Goal: Task Accomplishment & Management: Use online tool/utility

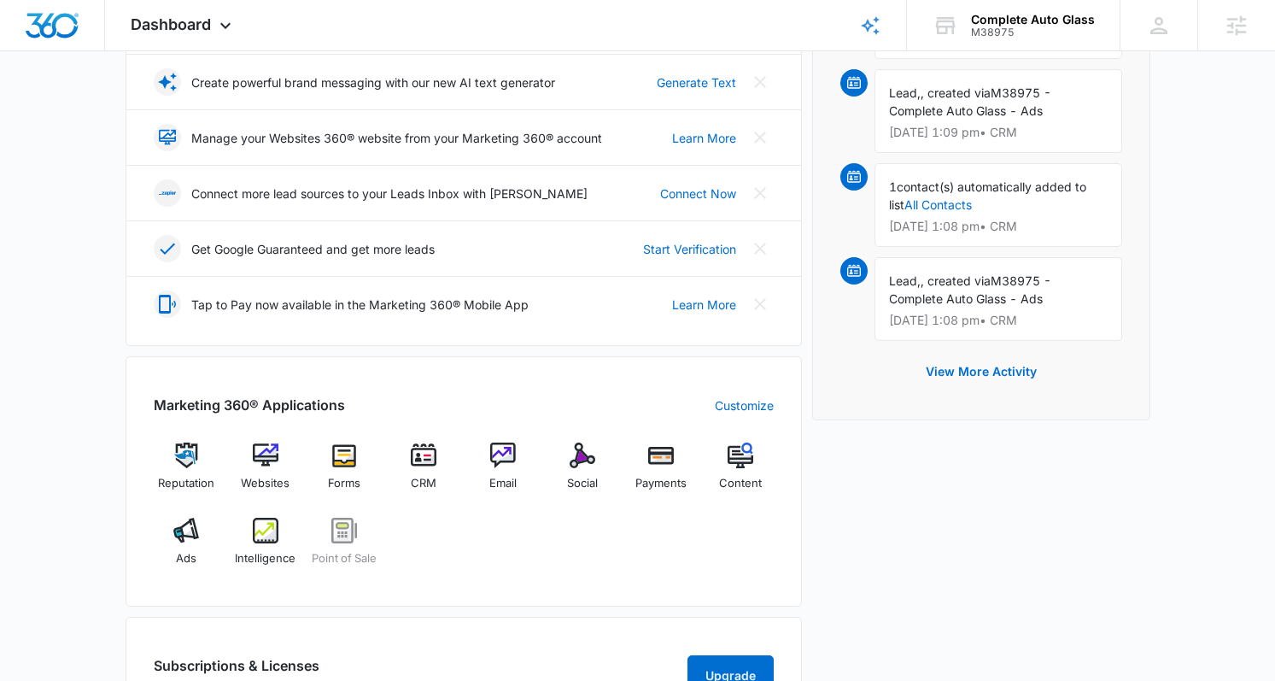
scroll to position [460, 0]
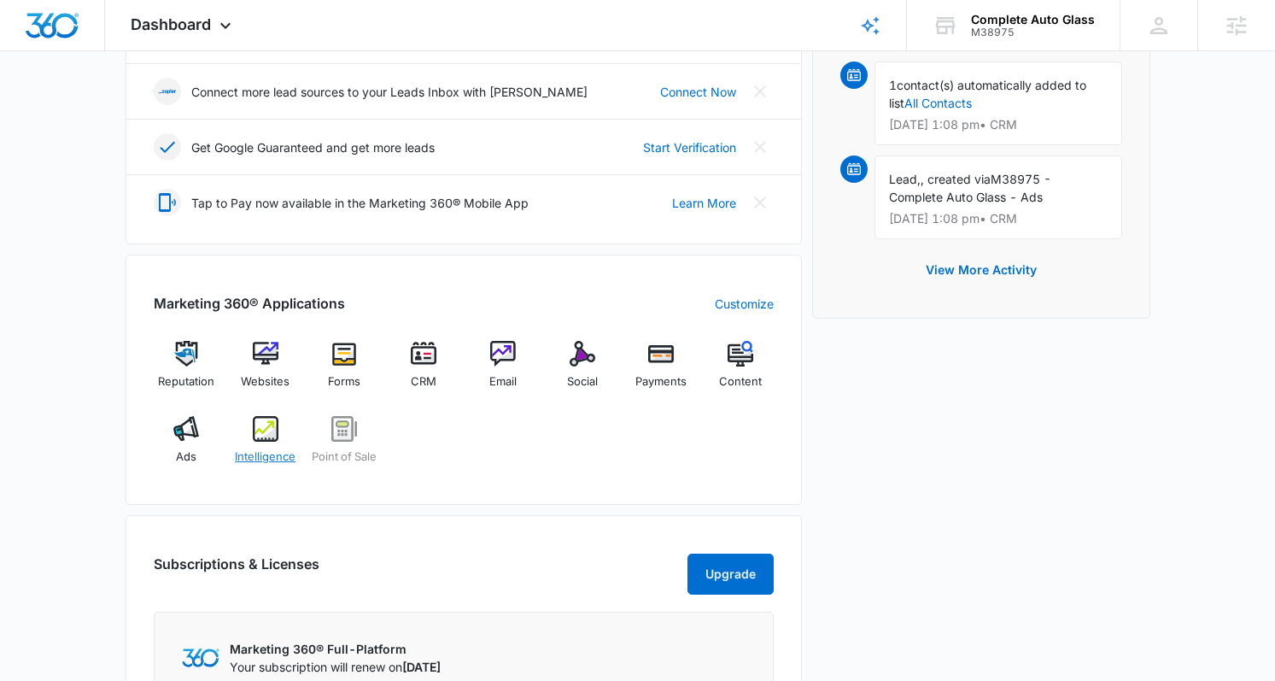
click at [263, 449] on span "Intelligence" at bounding box center [265, 457] width 61 height 17
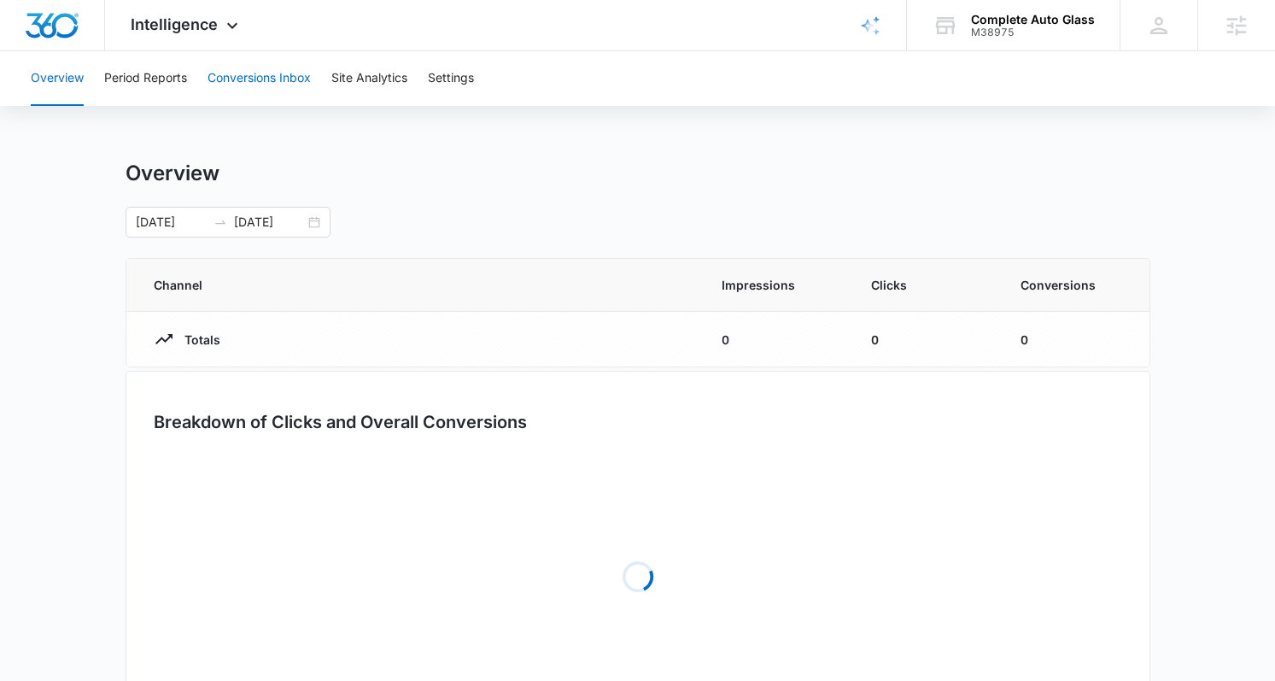
click at [261, 86] on button "Conversions Inbox" at bounding box center [259, 78] width 103 height 55
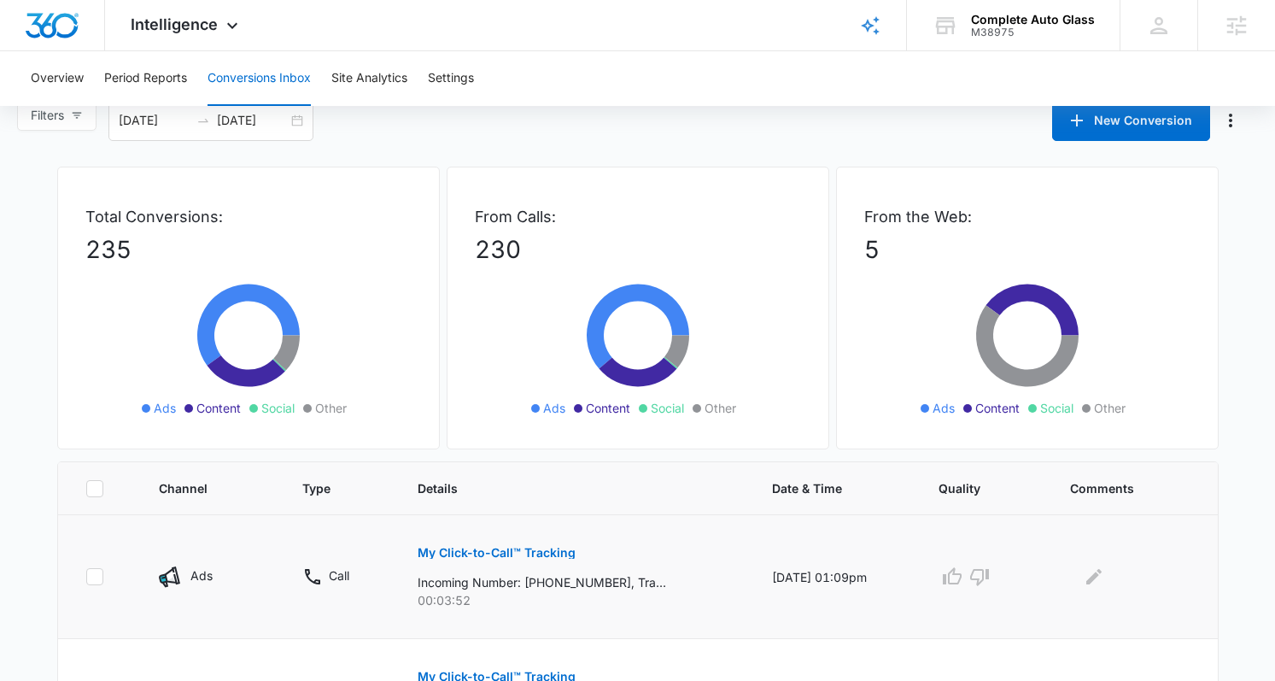
scroll to position [203, 0]
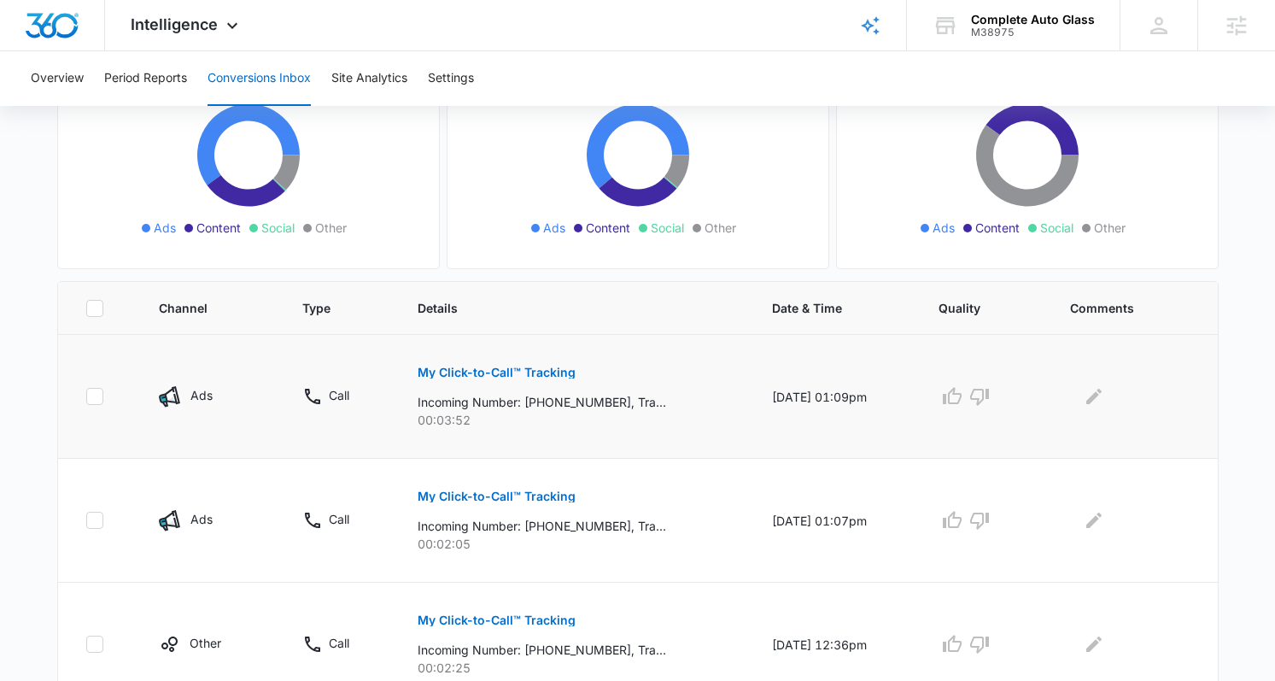
click at [525, 366] on p "My Click-to-Call™ Tracking" at bounding box center [497, 372] width 158 height 12
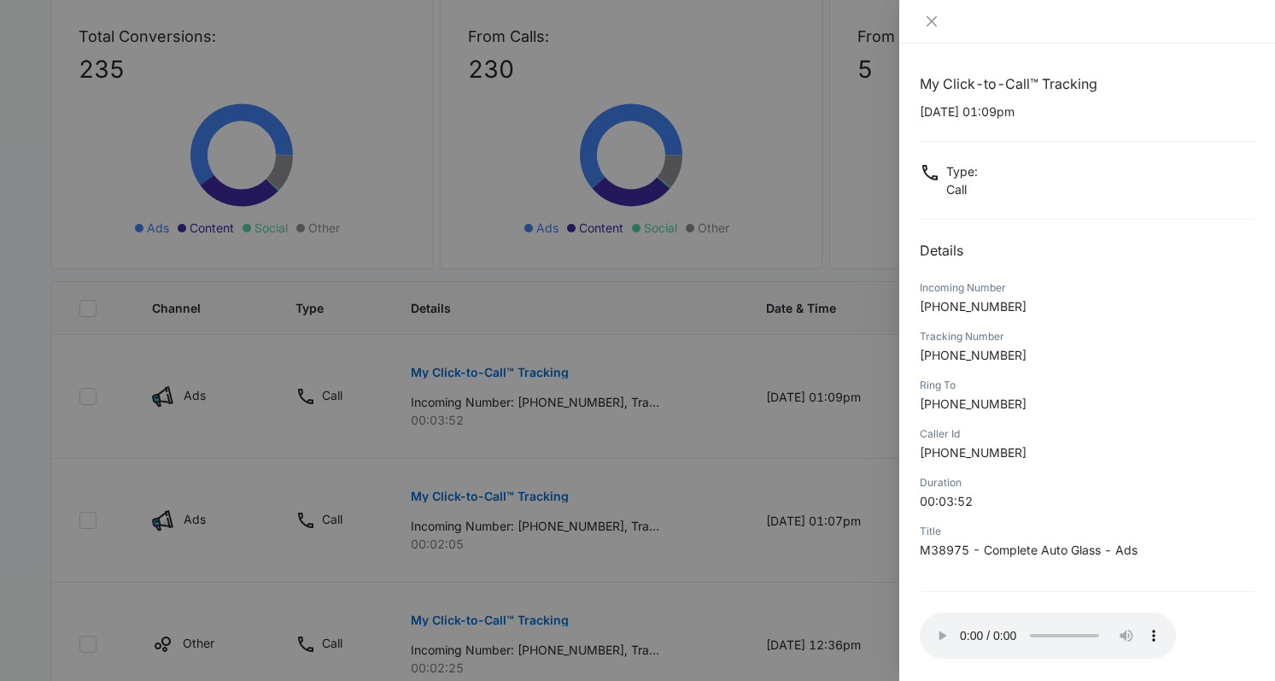
click at [814, 381] on div at bounding box center [637, 340] width 1275 height 681
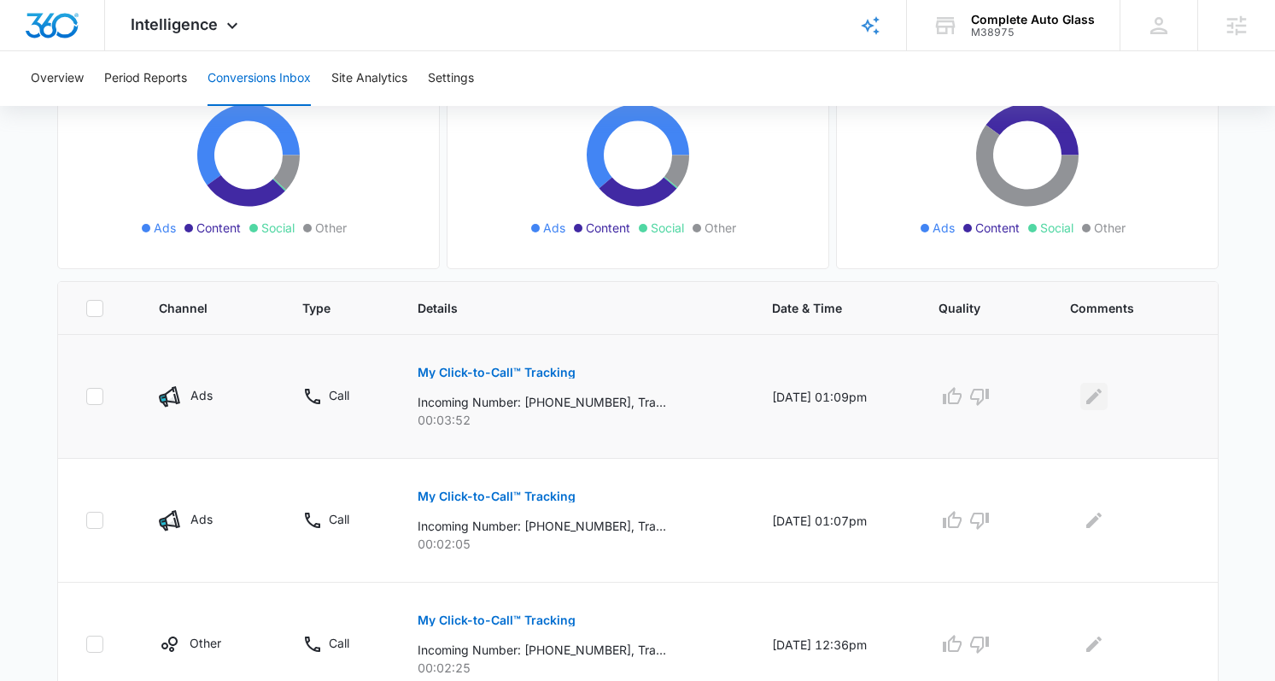
click at [1101, 391] on icon "Edit Comments" at bounding box center [1094, 396] width 21 height 21
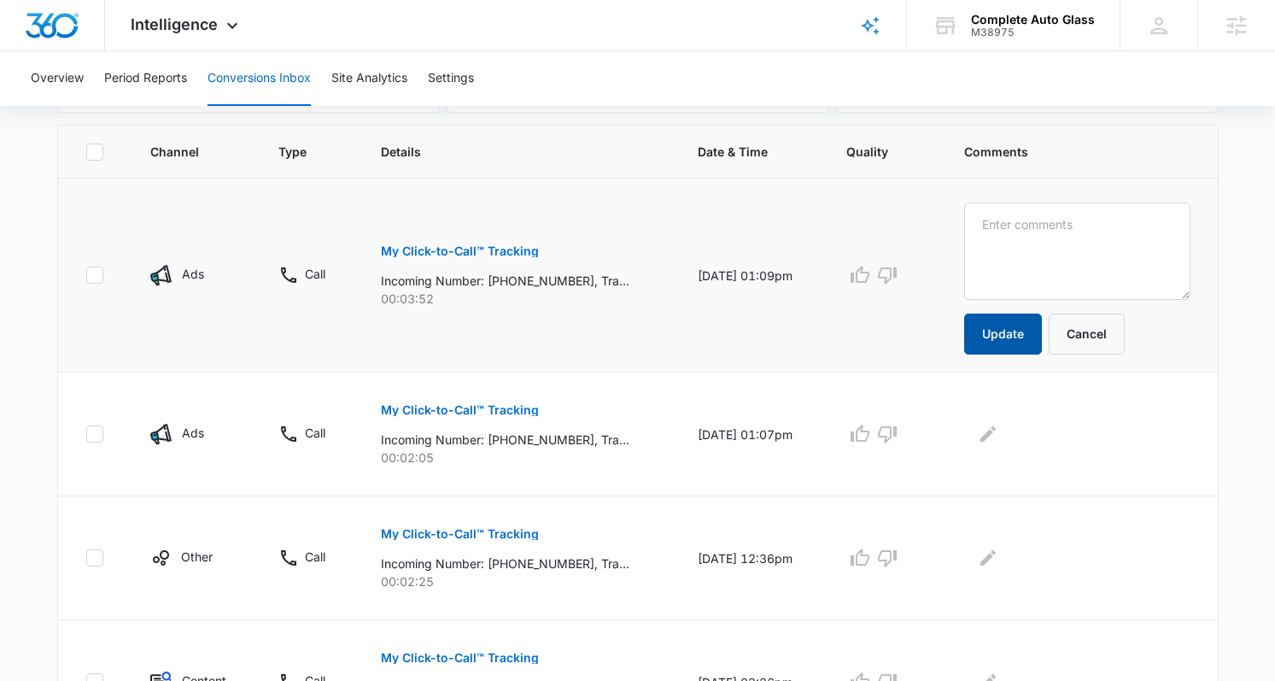
scroll to position [360, 0]
click at [1120, 325] on button "Cancel" at bounding box center [1087, 334] width 76 height 41
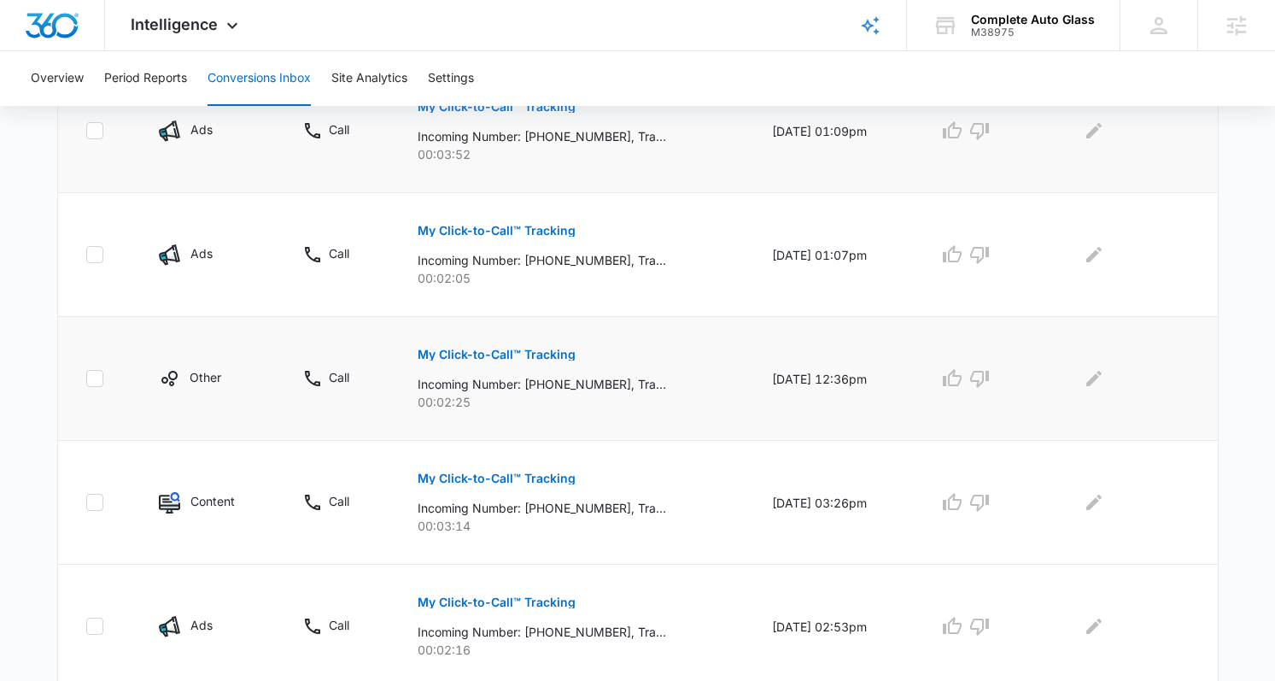
scroll to position [476, 0]
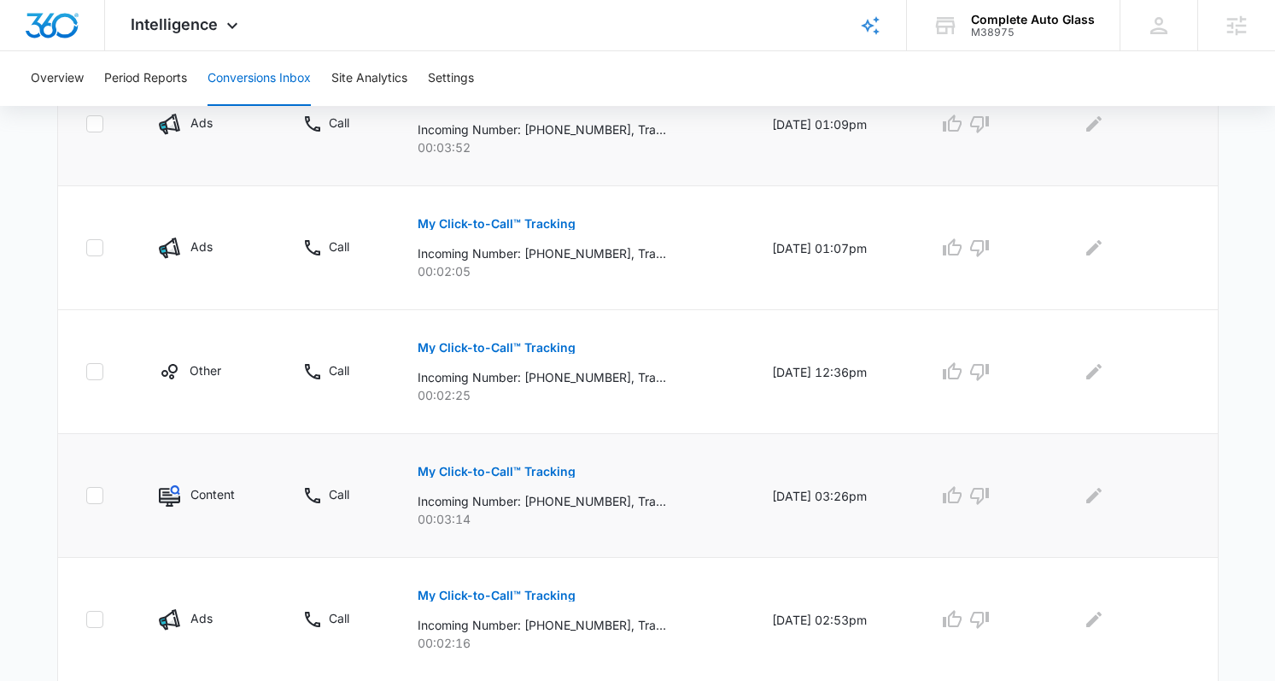
click at [529, 472] on p "My Click-to-Call™ Tracking" at bounding box center [497, 472] width 158 height 12
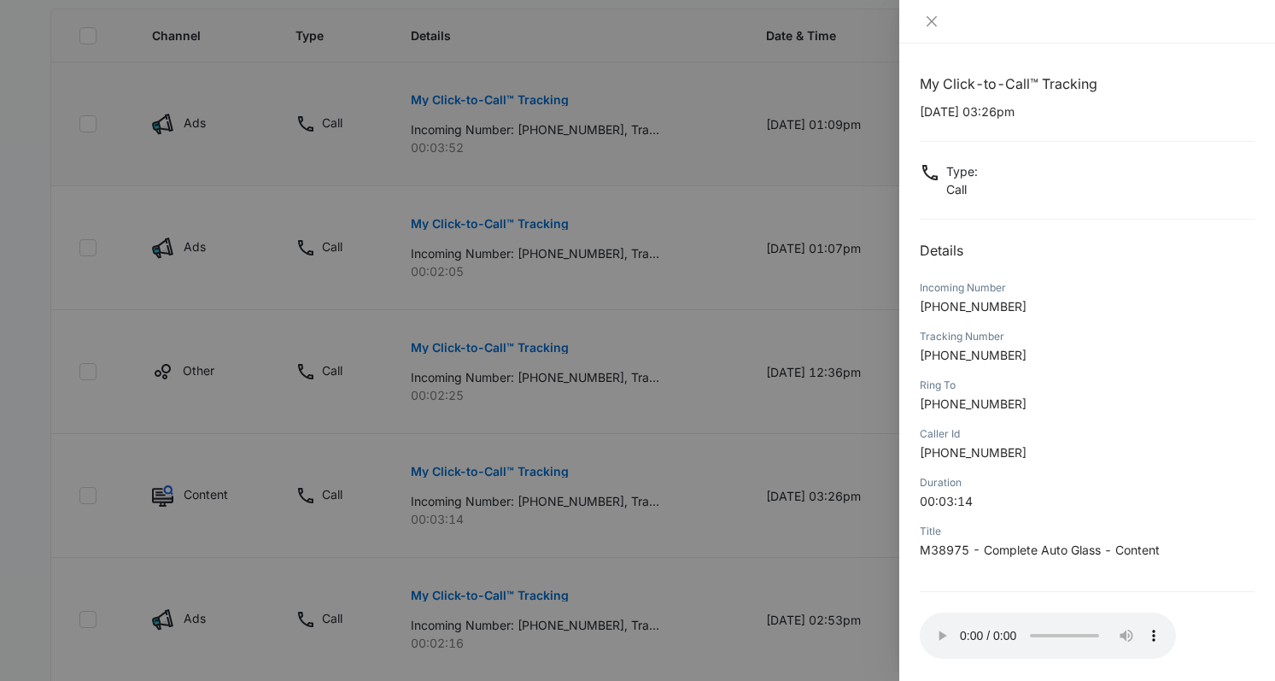
click at [669, 541] on div at bounding box center [637, 340] width 1275 height 681
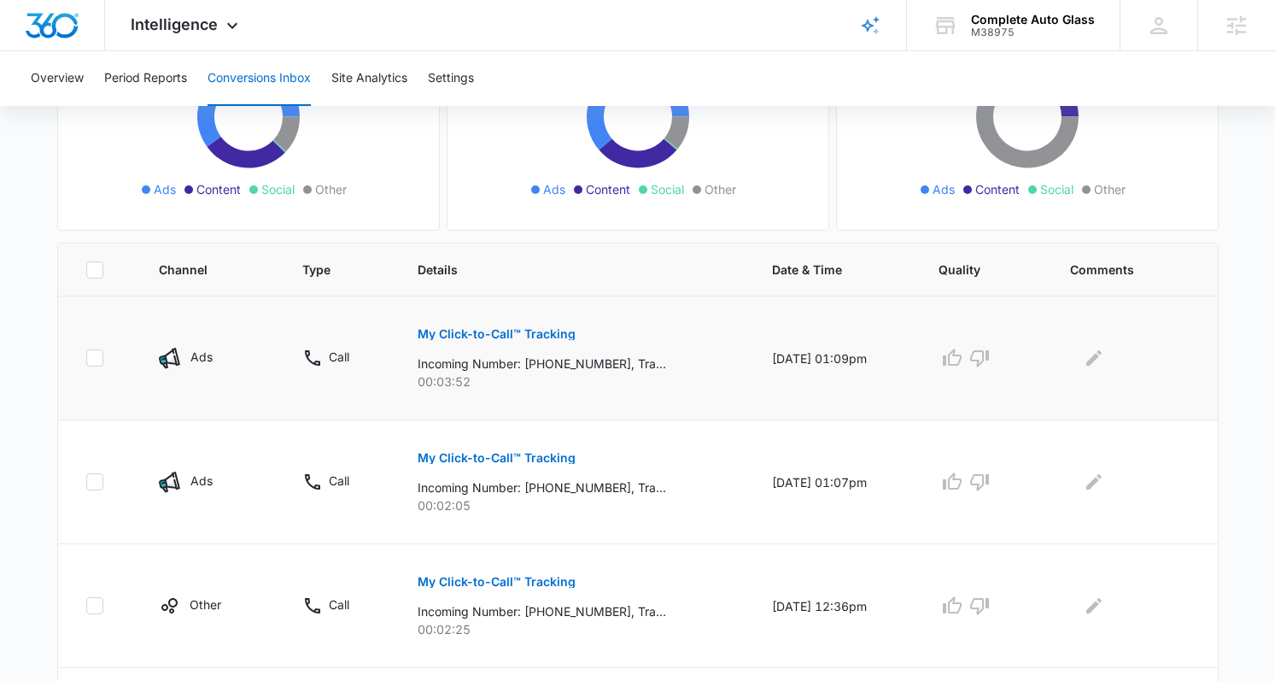
scroll to position [230, 0]
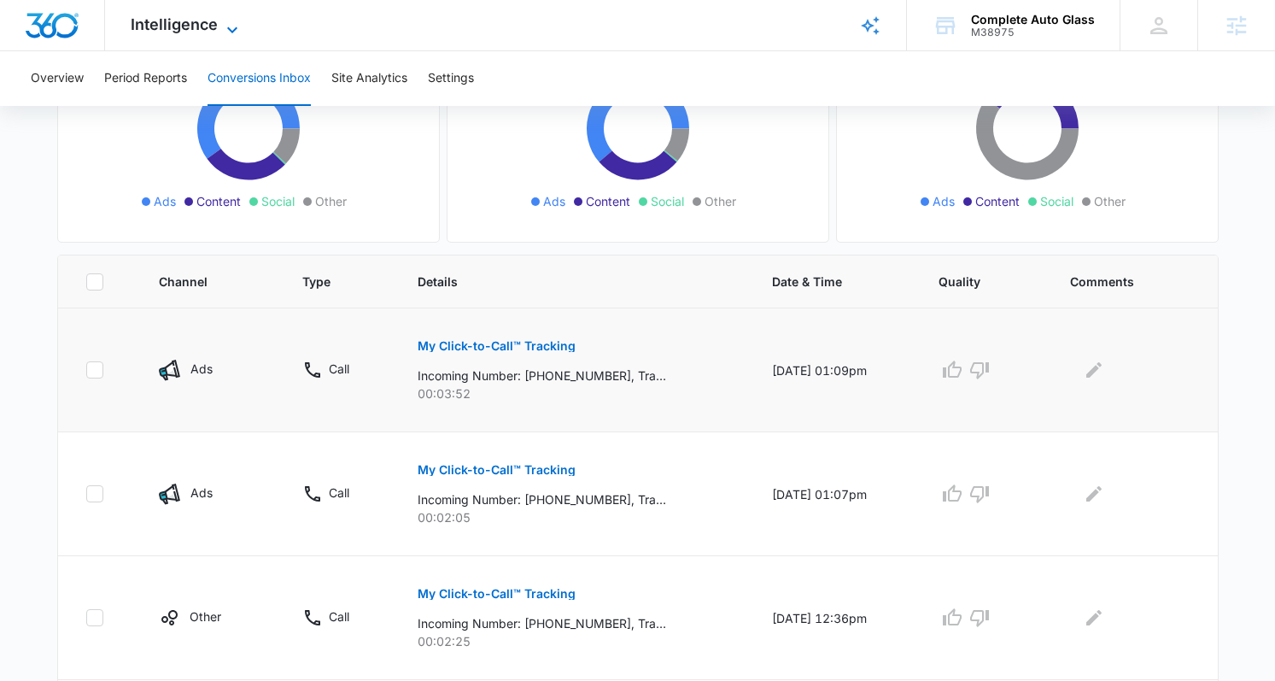
click at [177, 23] on span "Intelligence" at bounding box center [174, 24] width 87 height 18
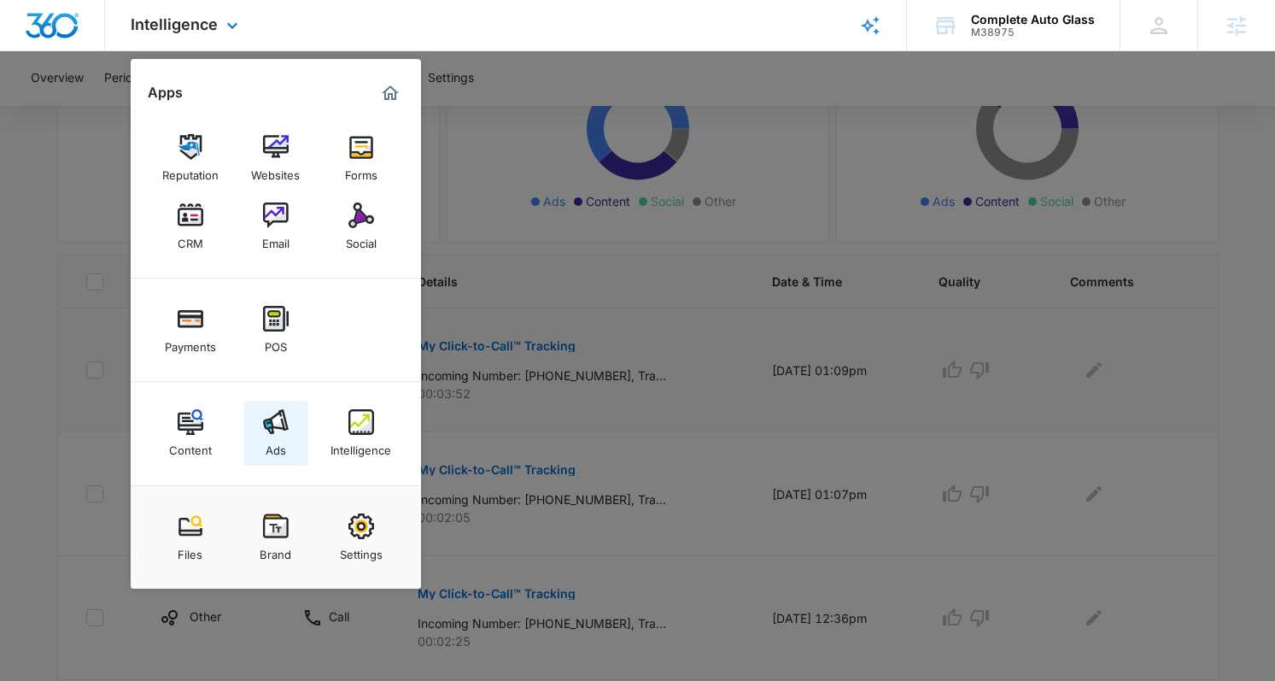
click at [273, 422] on img at bounding box center [276, 422] width 26 height 26
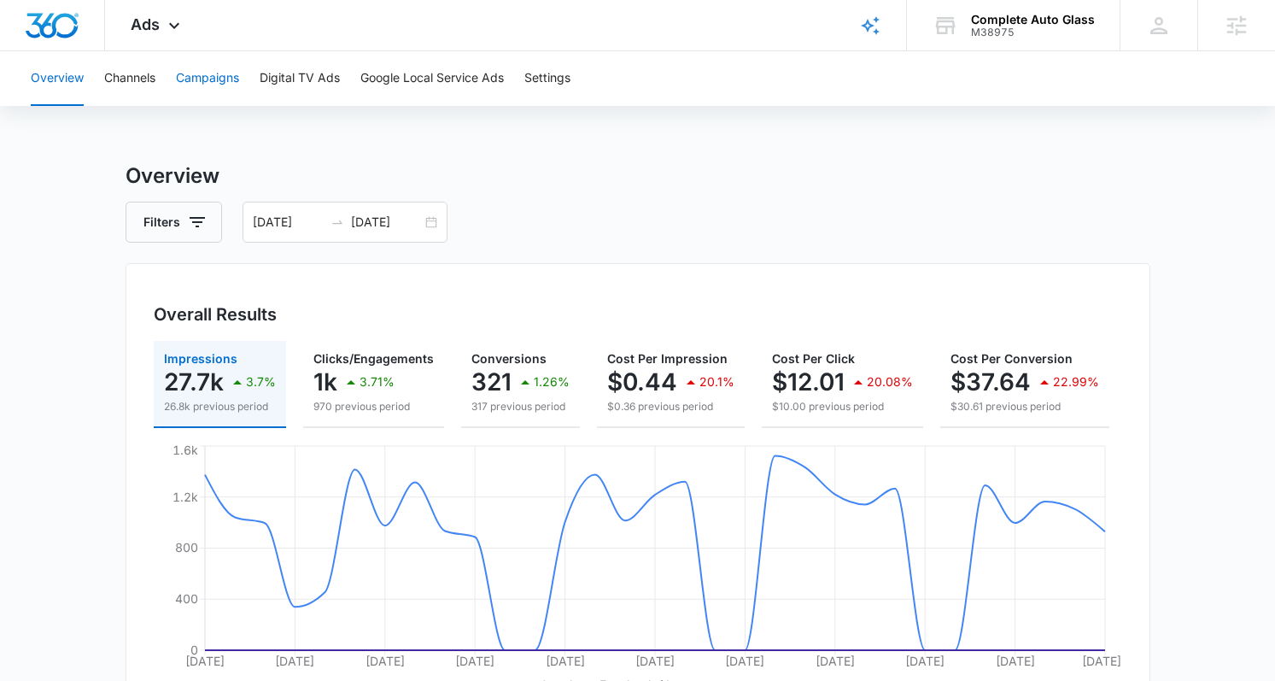
click at [199, 79] on button "Campaigns" at bounding box center [207, 78] width 63 height 55
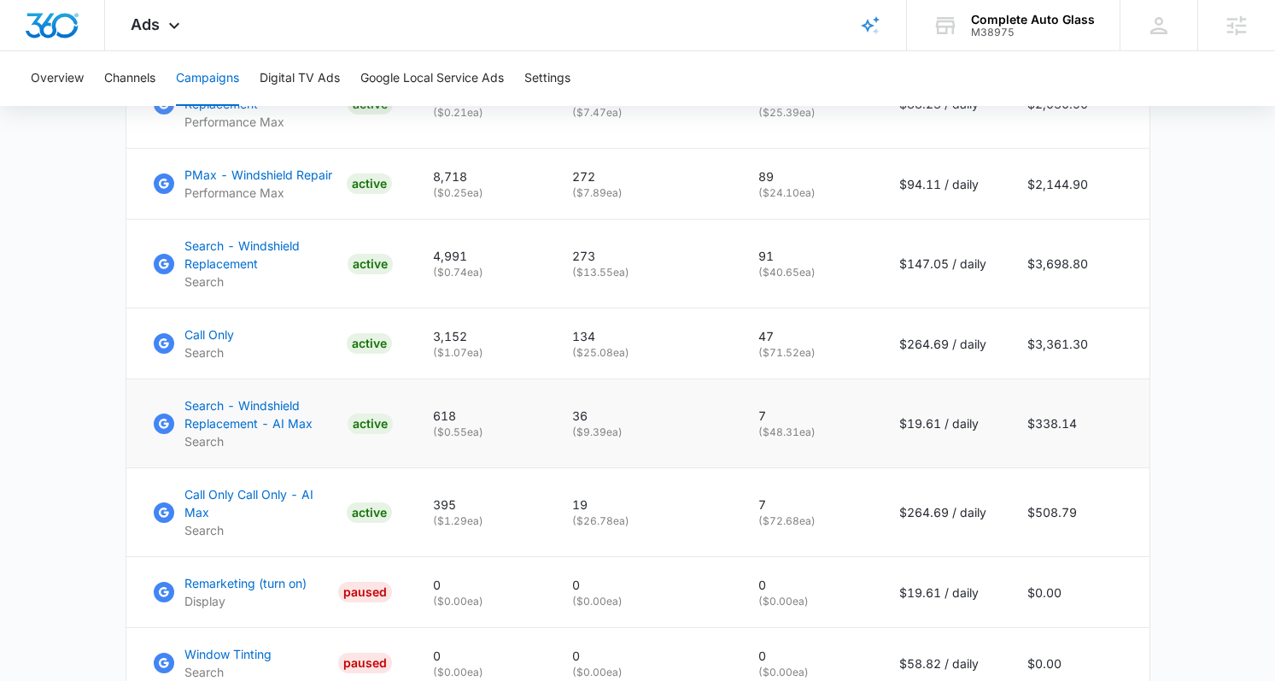
scroll to position [896, 0]
click at [244, 431] on p "Search - Windshield Replacement - AI Max" at bounding box center [263, 414] width 156 height 36
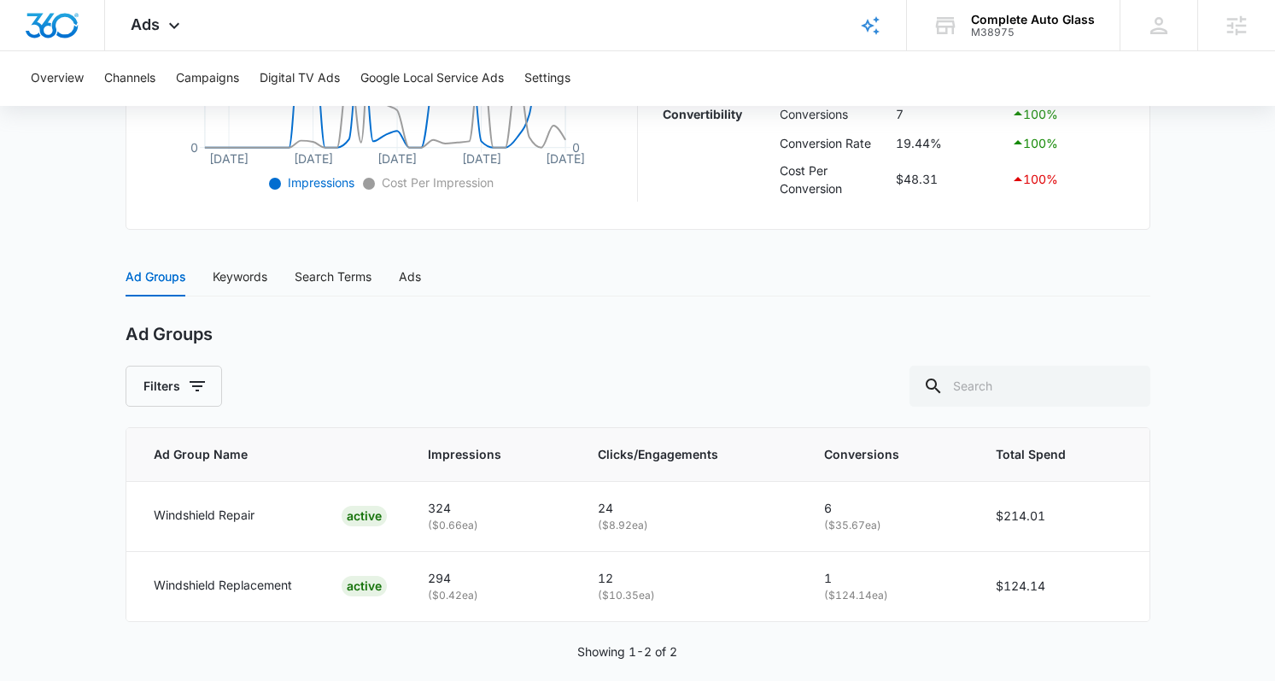
scroll to position [580, 0]
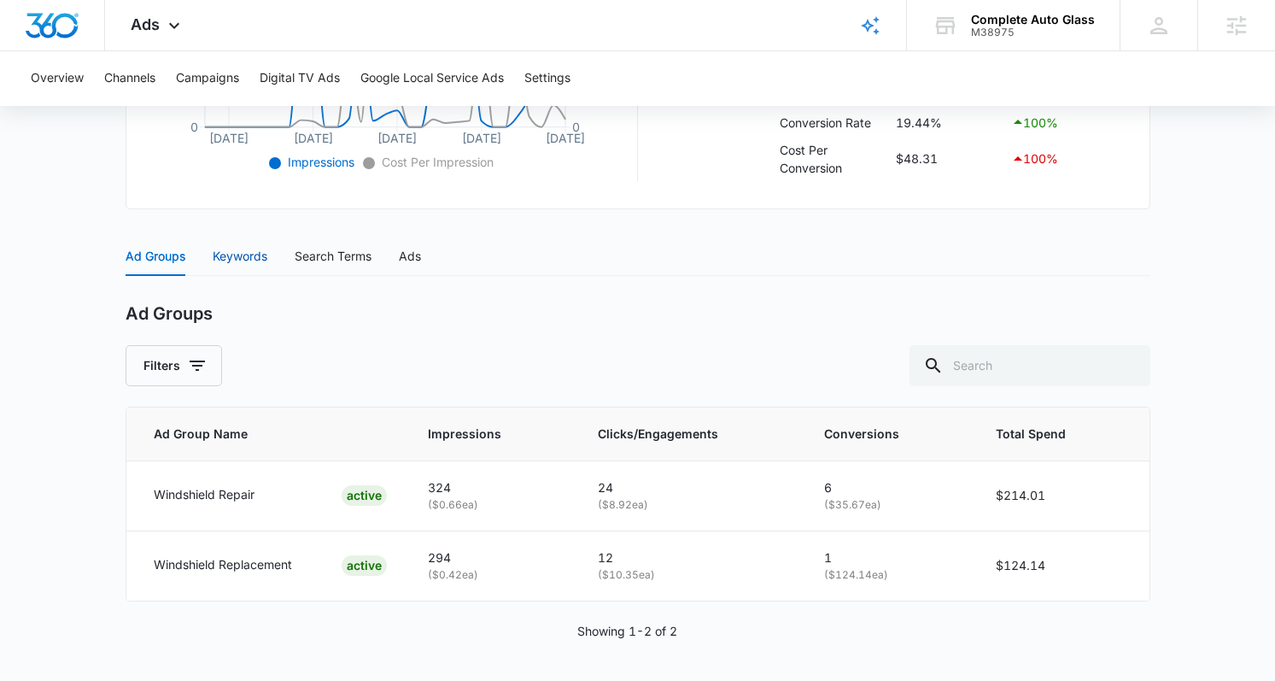
click at [255, 247] on div "Keywords" at bounding box center [240, 256] width 55 height 19
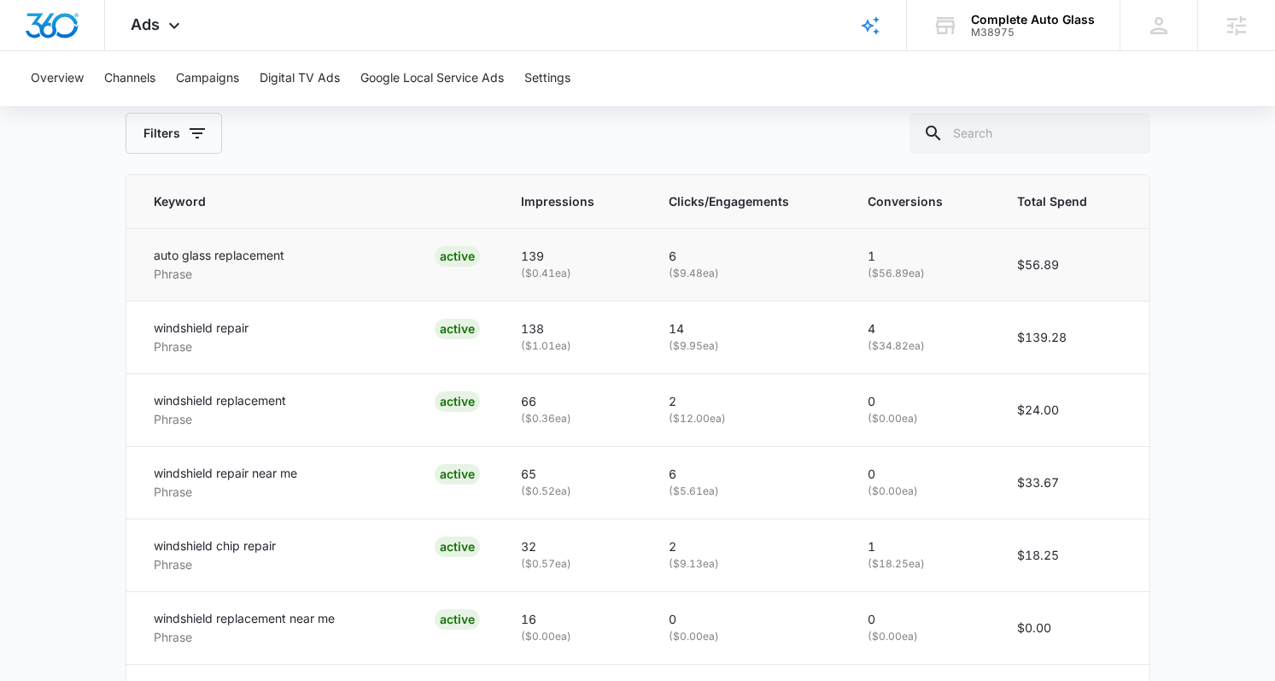
scroll to position [390, 0]
